Goal: Task Accomplishment & Management: Manage account settings

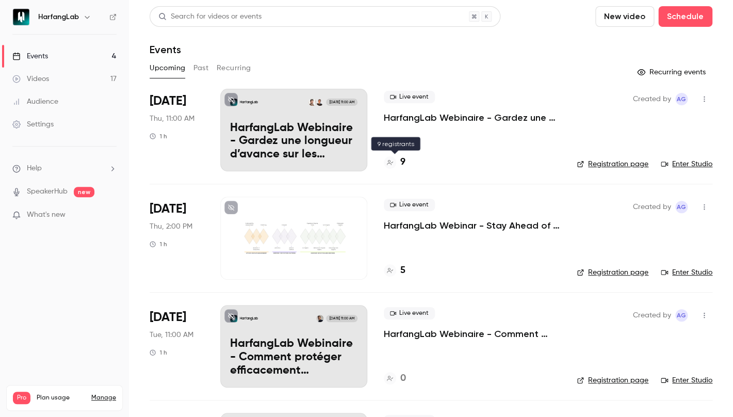
click at [400, 159] on div "9" at bounding box center [395, 162] width 22 height 14
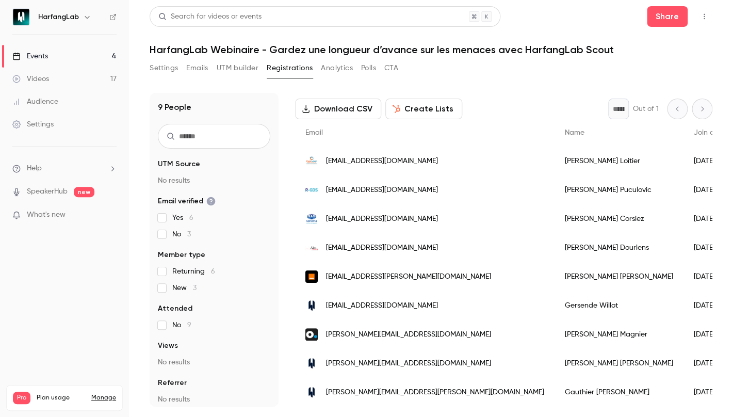
scroll to position [53, 0]
click at [60, 79] on link "Videos 17" at bounding box center [64, 79] width 129 height 23
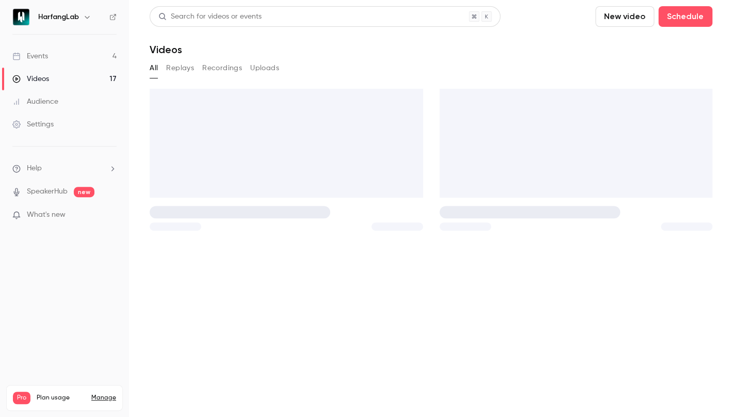
click at [60, 62] on link "Events 4" at bounding box center [64, 56] width 129 height 23
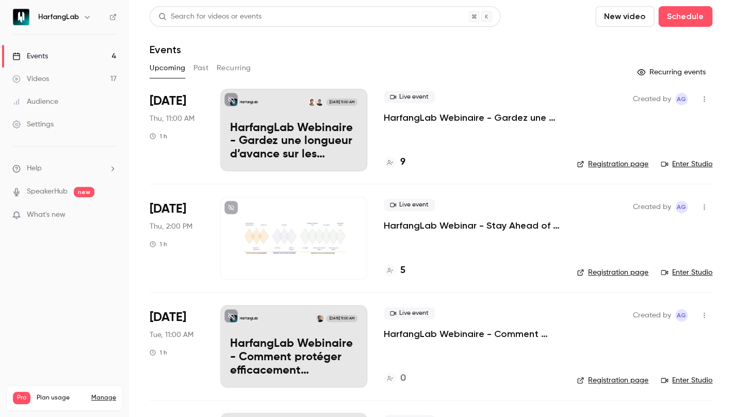
click at [406, 217] on div "Live event HarfangLab Webinar - Stay Ahead of Threats with HarfangLab Scout" at bounding box center [472, 214] width 176 height 33
click at [407, 225] on p "HarfangLab Webinar - Stay Ahead of Threats with HarfangLab Scout" at bounding box center [472, 225] width 176 height 12
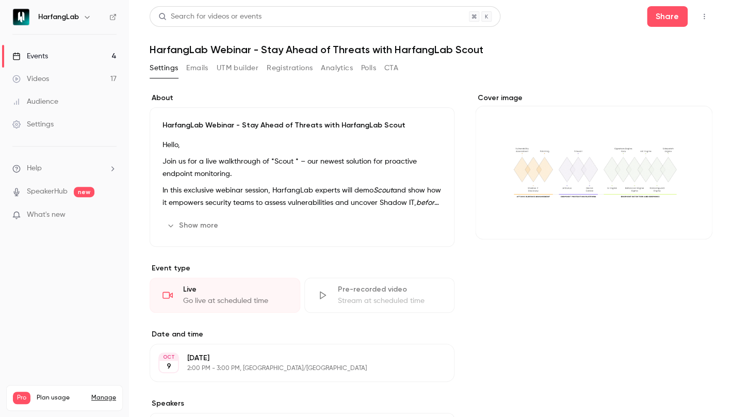
click at [189, 59] on div "Search for videos or events Share HarfangLab Webinar - Stay Ahead of Threats wi…" at bounding box center [431, 306] width 562 height 601
click at [195, 68] on button "Emails" at bounding box center [197, 68] width 22 height 16
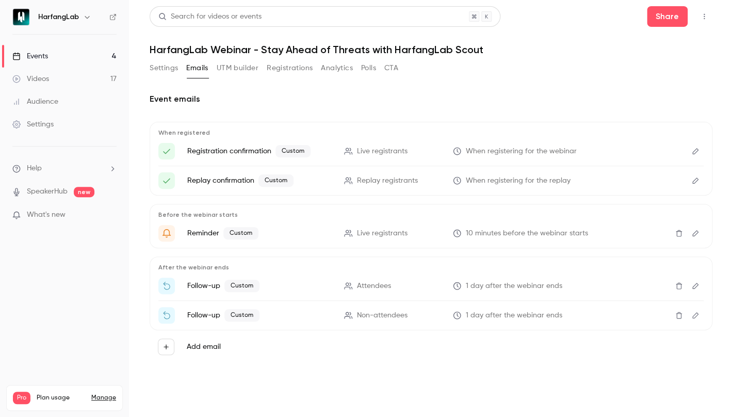
click at [298, 69] on button "Registrations" at bounding box center [290, 68] width 46 height 16
